Goal: Information Seeking & Learning: Learn about a topic

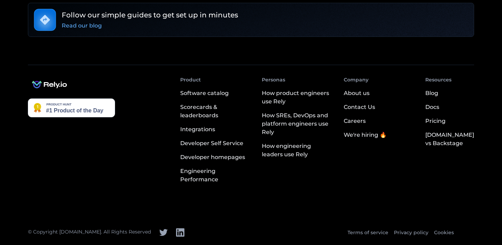
scroll to position [1314, 0]
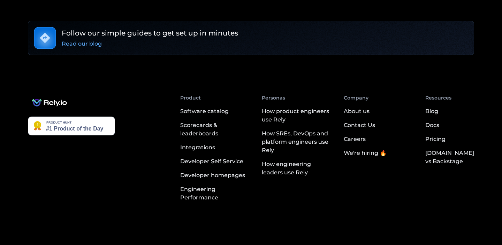
click at [366, 135] on div "Careers" at bounding box center [355, 139] width 22 height 8
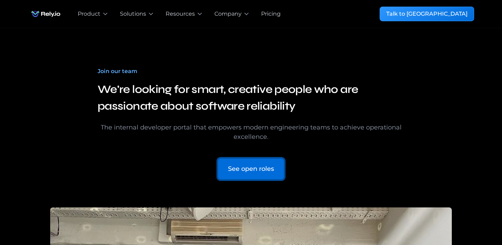
click at [267, 171] on div "See open roles" at bounding box center [251, 169] width 46 height 9
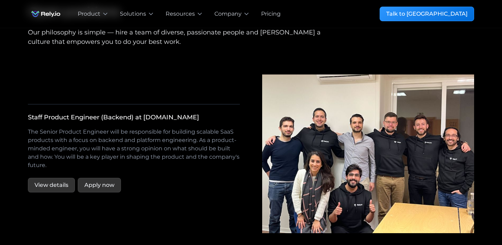
scroll to position [1299, 0]
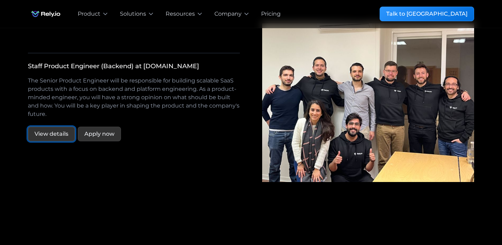
click at [59, 127] on link "View details" at bounding box center [51, 134] width 47 height 15
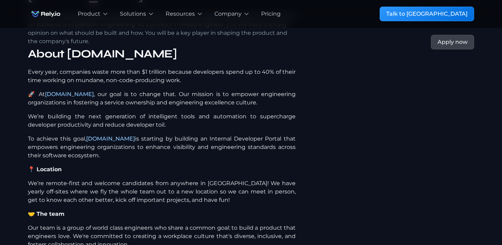
scroll to position [137, 0]
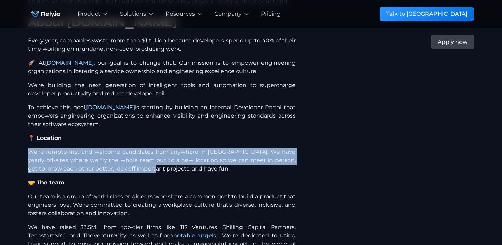
drag, startPoint x: 26, startPoint y: 132, endPoint x: 137, endPoint y: 152, distance: 111.8
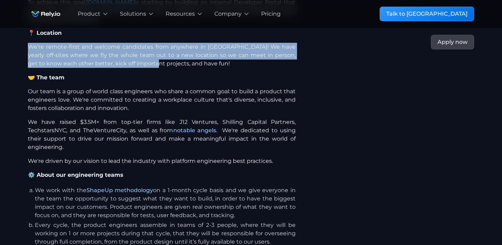
scroll to position [244, 0]
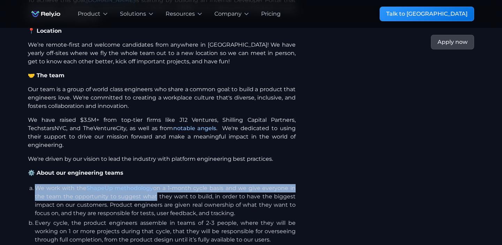
drag, startPoint x: 35, startPoint y: 167, endPoint x: 153, endPoint y: 173, distance: 118.0
click at [154, 184] on li "We work with the ShapeUp methodology on a 1-month cycle basis and we give every…" at bounding box center [165, 200] width 261 height 33
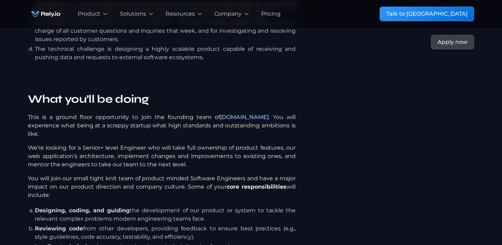
scroll to position [482, 0]
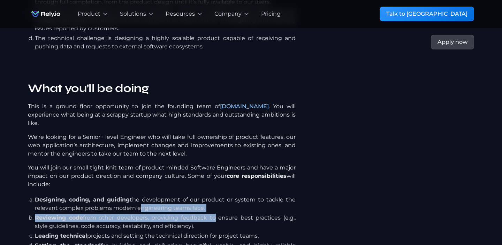
drag, startPoint x: 140, startPoint y: 175, endPoint x: 213, endPoint y: 190, distance: 74.1
click at [213, 195] on ul "Designing, coding, and guiding the development of our product or system to tack…" at bounding box center [162, 241] width 268 height 92
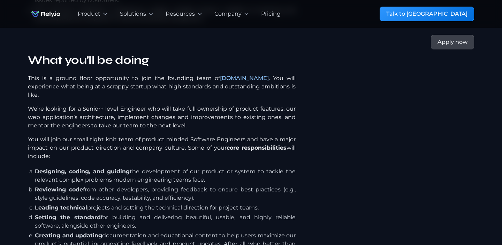
click at [99, 204] on li "Leading technical projects and setting the technical direction for project team…" at bounding box center [165, 208] width 261 height 8
drag, startPoint x: 99, startPoint y: 179, endPoint x: 172, endPoint y: 179, distance: 73.2
click at [172, 204] on li "Leading technical projects and setting the technical direction for project team…" at bounding box center [165, 208] width 261 height 8
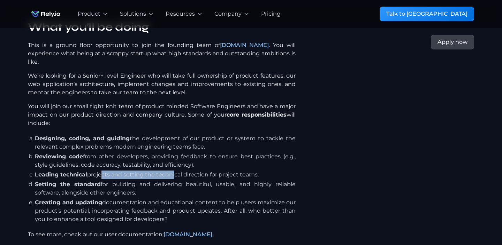
drag, startPoint x: 83, startPoint y: 160, endPoint x: 143, endPoint y: 159, distance: 59.3
click at [143, 181] on li "Setting the standard for building and delivering beautiful, usable, and highly …" at bounding box center [165, 189] width 261 height 17
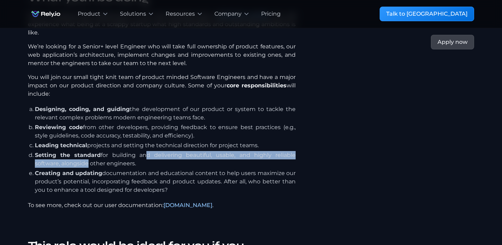
scroll to position [580, 0]
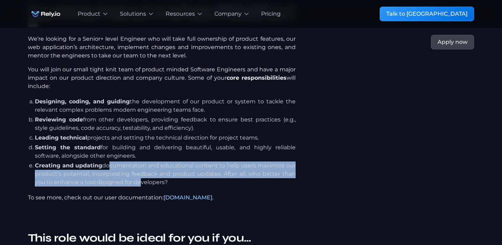
drag, startPoint x: 105, startPoint y: 139, endPoint x: 136, endPoint y: 156, distance: 35.4
click at [136, 162] on li "Creating and updating documentation and educational content to help users maxim…" at bounding box center [165, 174] width 261 height 25
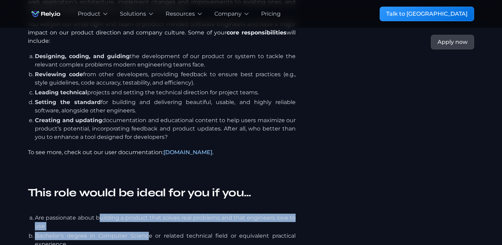
drag, startPoint x: 101, startPoint y: 190, endPoint x: 150, endPoint y: 207, distance: 51.6
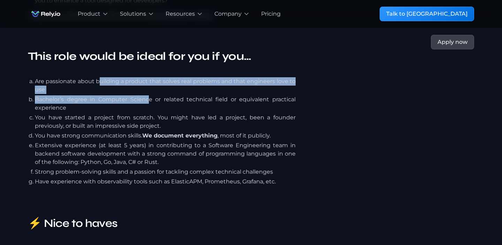
scroll to position [777, 0]
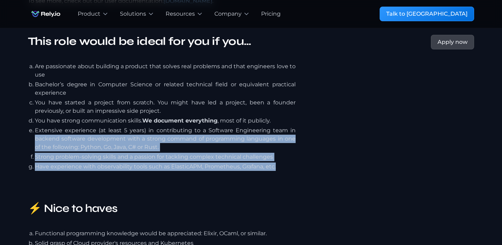
drag, startPoint x: 288, startPoint y: 137, endPoint x: 296, endPoint y: 98, distance: 39.9
click at [296, 98] on div "About Rely.io 🚀 Our mission is to empower engineering organizations in fosterin…" at bounding box center [215, 205] width 375 height 1664
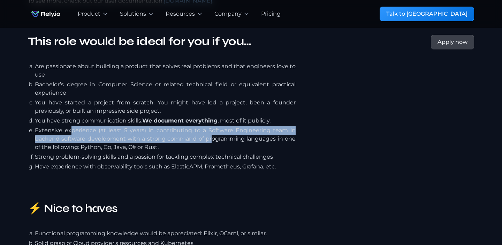
drag, startPoint x: 71, startPoint y: 99, endPoint x: 210, endPoint y: 112, distance: 139.7
click at [210, 127] on li "Extensive experience (at least 5 years) in contributing to a Software Engineeri…" at bounding box center [165, 139] width 261 height 25
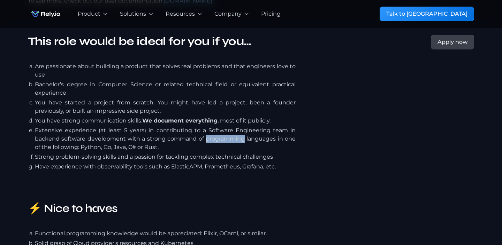
click at [210, 127] on li "Extensive experience (at least 5 years) in contributing to a Software Engineeri…" at bounding box center [165, 139] width 261 height 25
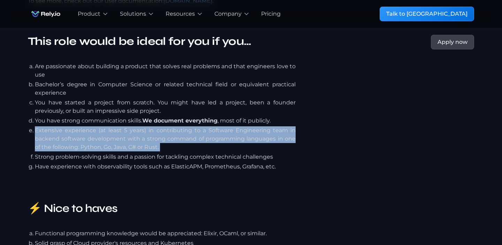
click at [210, 127] on li "Extensive experience (at least 5 years) in contributing to a Software Engineeri…" at bounding box center [165, 139] width 261 height 25
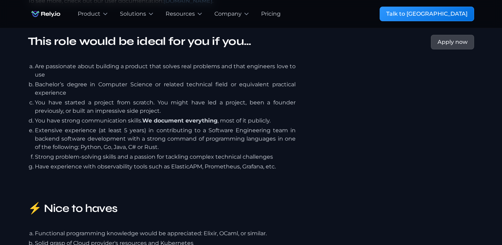
click at [119, 153] on li "Strong problem-solving skills and a passion for tackling complex technical chal…" at bounding box center [165, 157] width 261 height 8
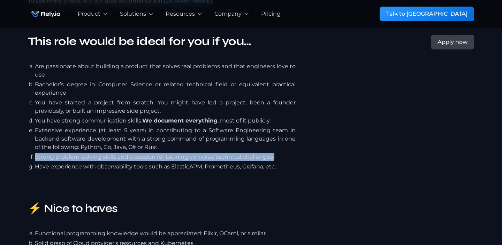
click at [119, 153] on li "Strong problem-solving skills and a passion for tackling complex technical chal…" at bounding box center [165, 157] width 261 height 8
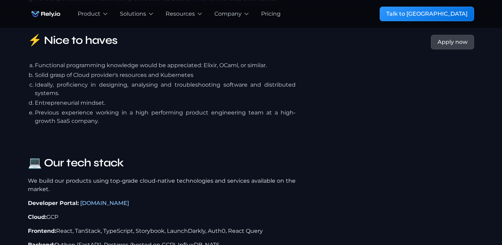
scroll to position [957, 0]
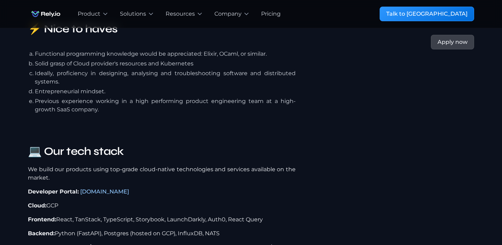
click at [118, 143] on div "💻 Our tech stack We build our products using top-grade cloud-native technologie…" at bounding box center [162, 214] width 268 height 142
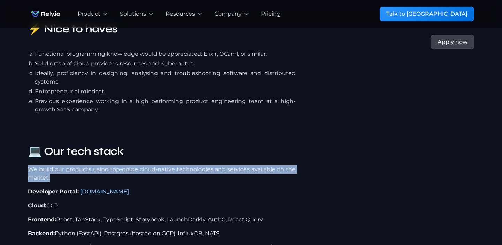
click at [118, 143] on div "💻 Our tech stack We build our products using top-grade cloud-native technologie…" at bounding box center [162, 214] width 268 height 142
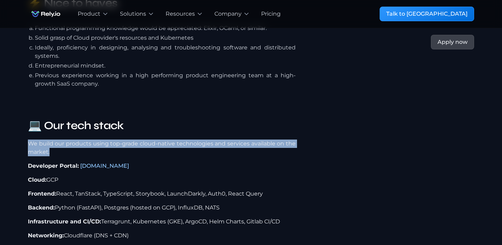
scroll to position [1000, 0]
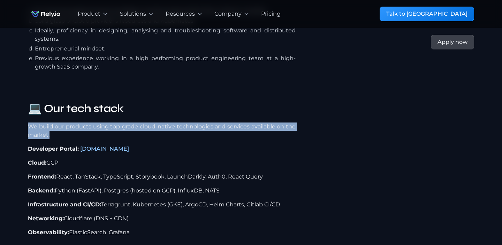
drag, startPoint x: 61, startPoint y: 147, endPoint x: 278, endPoint y: 151, distance: 217.2
click at [278, 173] on p "Frontend: React, TanStack, TypeScript, Storybook, LaunchDarkly, Auth0, React Qu…" at bounding box center [162, 177] width 268 height 8
drag, startPoint x: 55, startPoint y: 162, endPoint x: 243, endPoint y: 165, distance: 188.3
click at [242, 187] on p "Backend: Python (FastAPI), Postgres (hosted on GCP), InfluxDB, NATS" at bounding box center [162, 191] width 268 height 8
drag, startPoint x: 101, startPoint y: 174, endPoint x: 230, endPoint y: 212, distance: 135.2
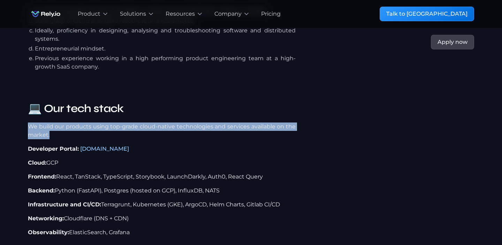
click at [230, 212] on div "We build our products using top-grade cloud-native technologies and services av…" at bounding box center [162, 183] width 268 height 120
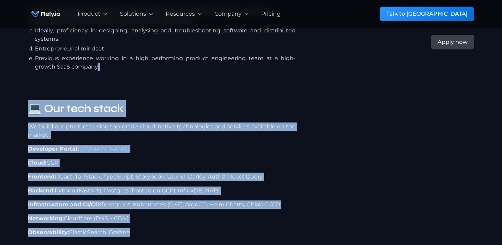
drag, startPoint x: 230, startPoint y: 212, endPoint x: 269, endPoint y: 70, distance: 146.7
drag, startPoint x: 269, startPoint y: 70, endPoint x: 268, endPoint y: 205, distance: 134.9
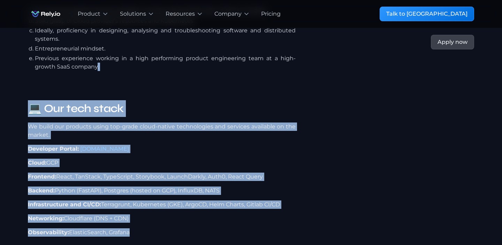
click at [268, 229] on p "‍Observability: ElasticSearch, Grafana" at bounding box center [162, 233] width 268 height 8
drag, startPoint x: 268, startPoint y: 205, endPoint x: 318, endPoint y: 69, distance: 145.3
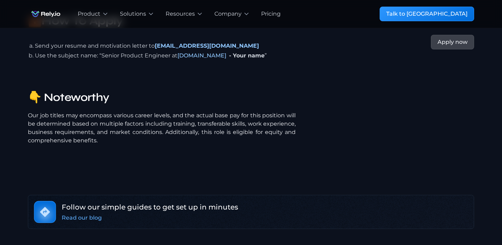
scroll to position [1827, 0]
